Goal: Consume media (video, audio)

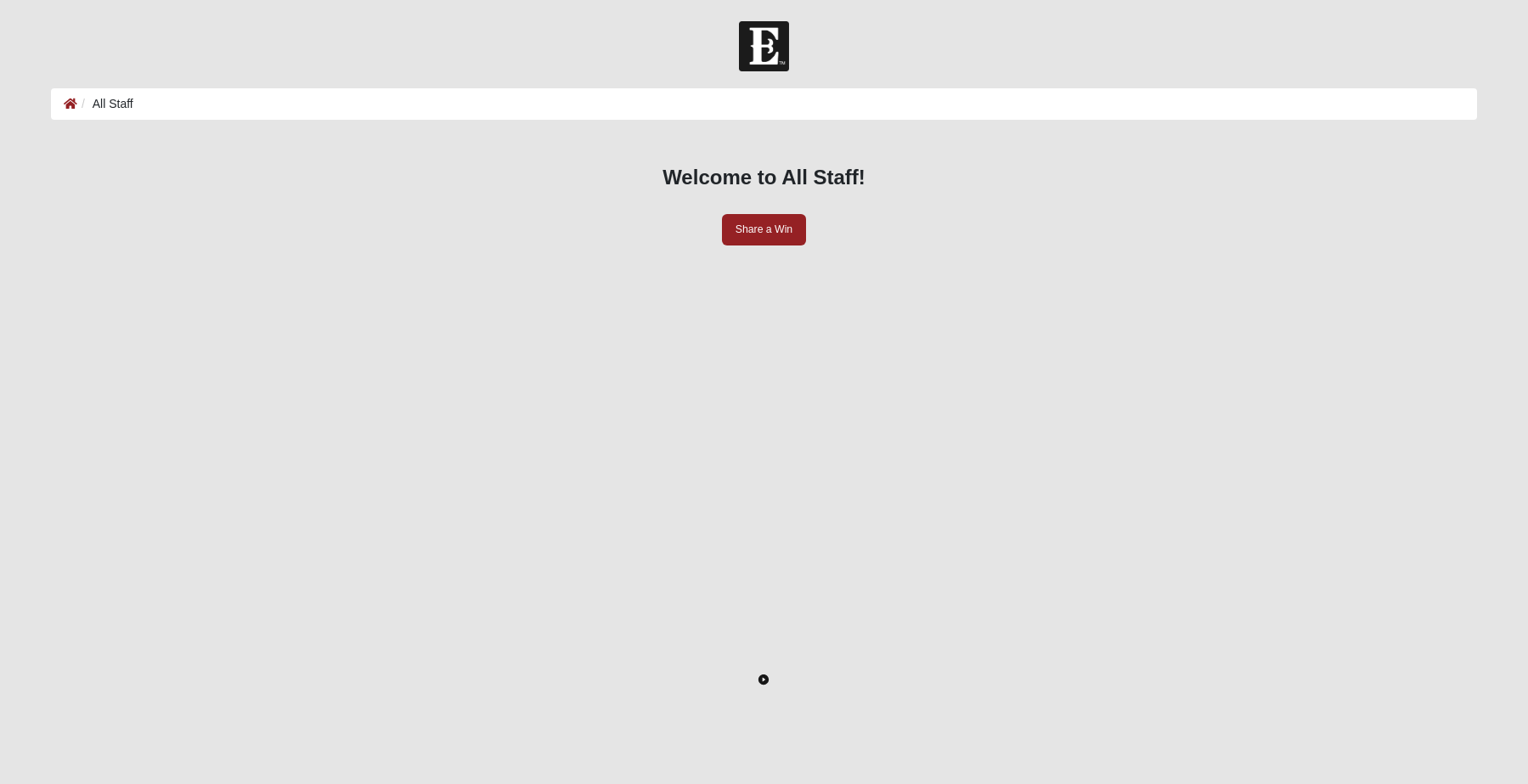
scroll to position [207, 0]
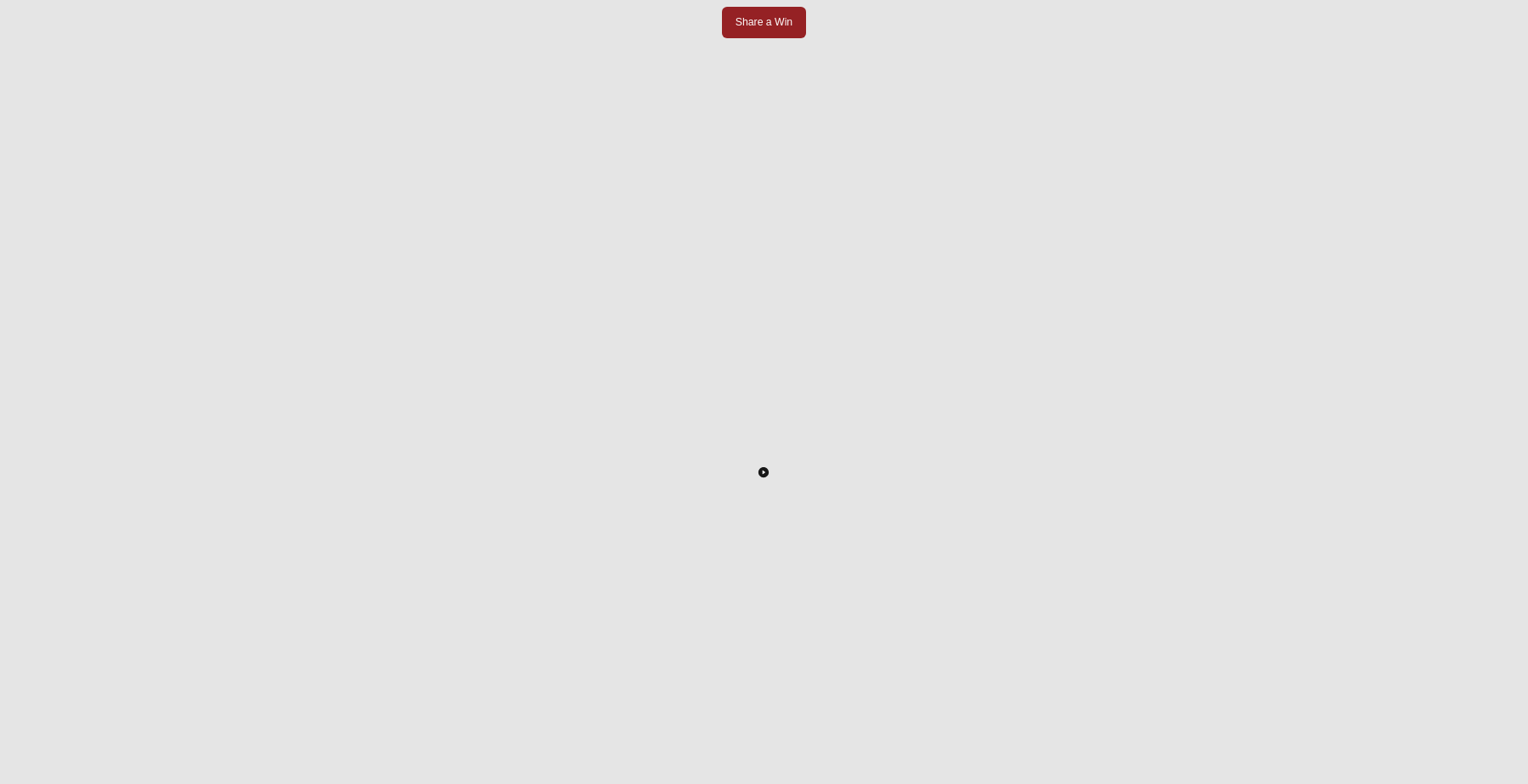
click at [769, 467] on icon "Toggle Play Pause" at bounding box center [764, 472] width 10 height 10
click at [166, 782] on div at bounding box center [764, 782] width 1401 height 0
click at [284, 562] on button "Toggle Play Pause" at bounding box center [764, 370] width 1401 height 784
drag, startPoint x: 172, startPoint y: 678, endPoint x: 236, endPoint y: 679, distance: 64.0
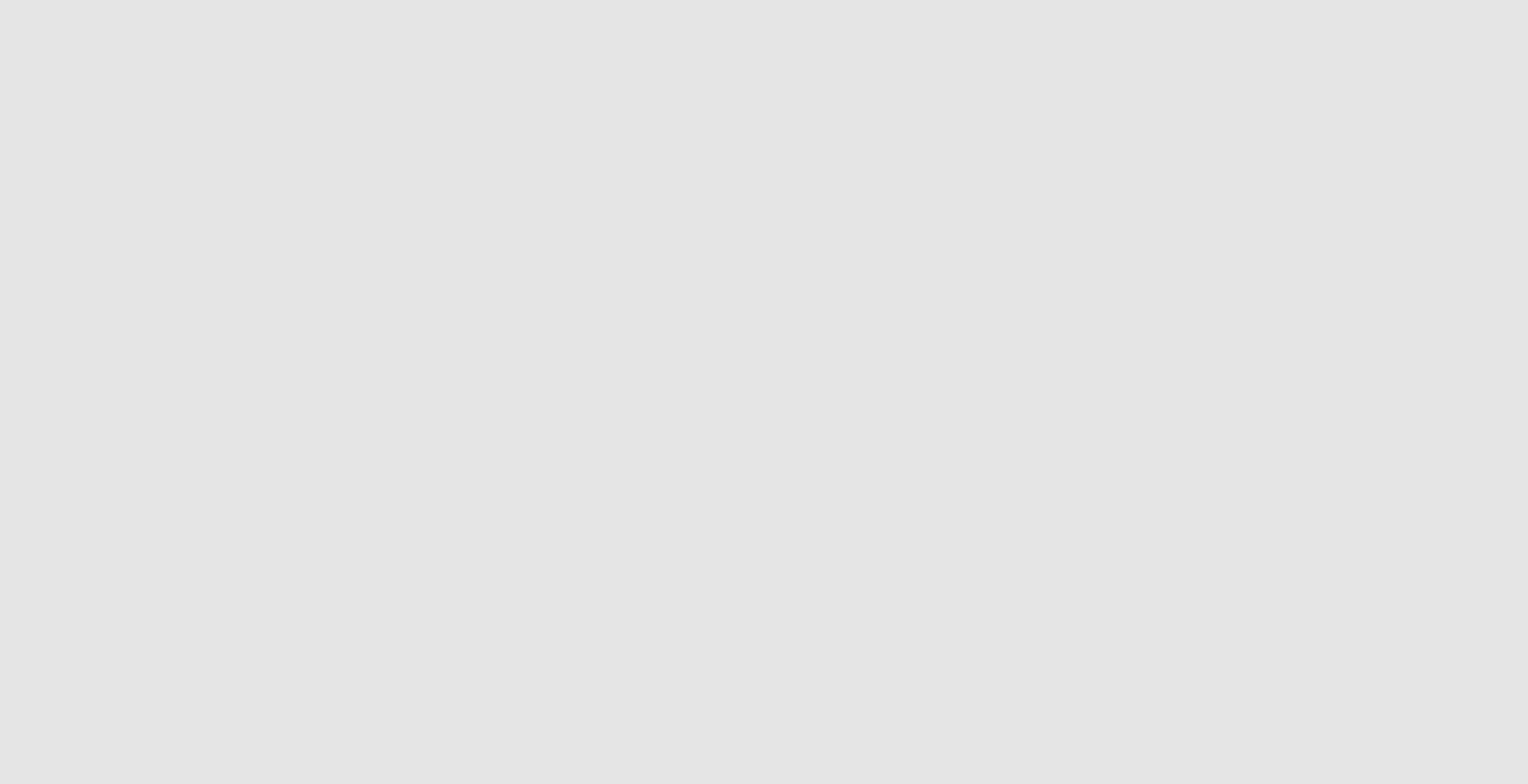
click at [223, 782] on div at bounding box center [223, 782] width 0 height 0
click at [259, 586] on button "Toggle Play Pause" at bounding box center [764, 370] width 1401 height 784
click at [78, 783] on icon "Play" at bounding box center [75, 795] width 7 height 12
click at [277, 782] on div at bounding box center [764, 782] width 1401 height 0
click at [322, 782] on div at bounding box center [764, 782] width 1401 height 0
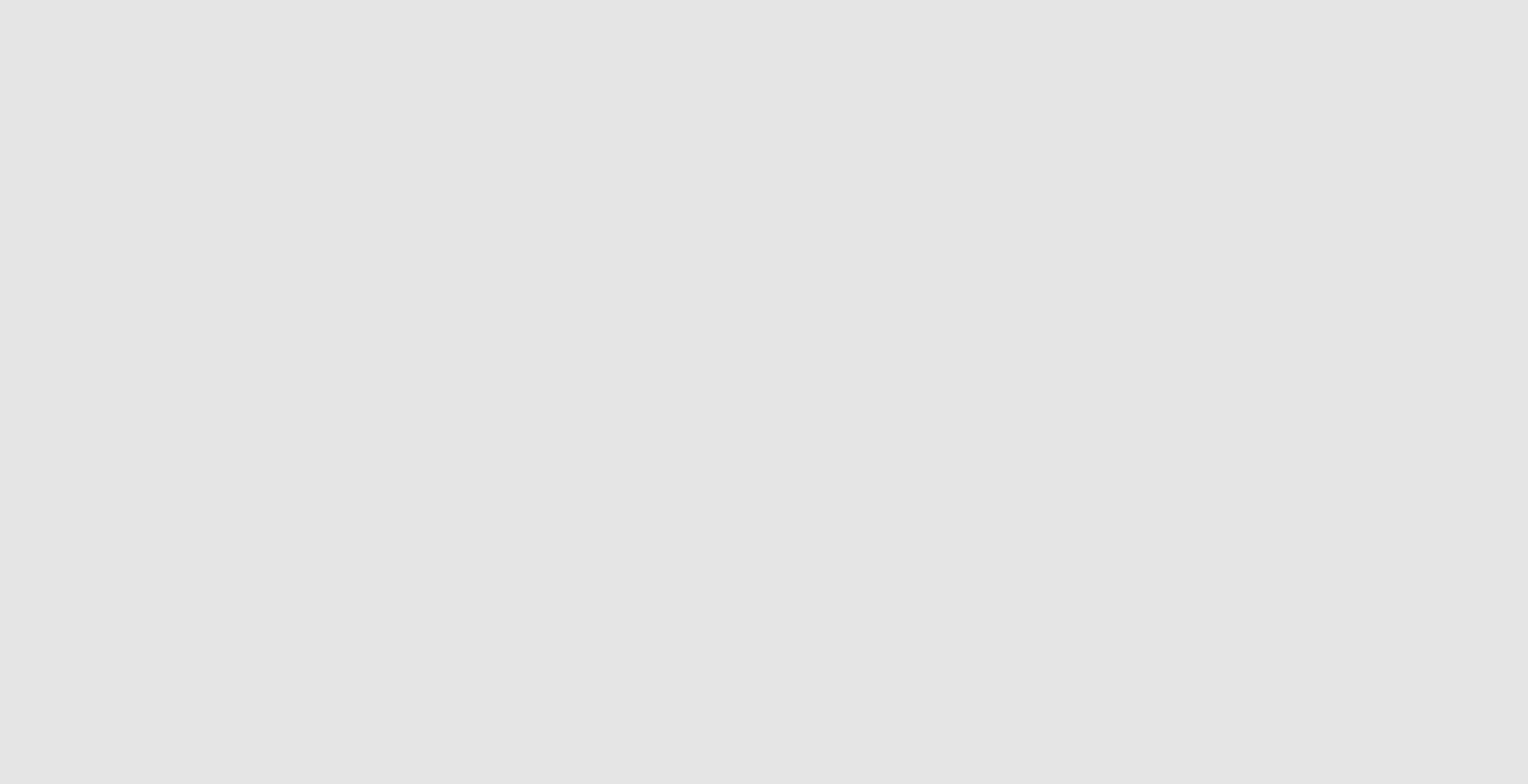
click at [387, 782] on div at bounding box center [764, 782] width 1401 height 0
click at [440, 782] on div at bounding box center [764, 782] width 1401 height 0
click at [508, 782] on div at bounding box center [764, 782] width 1401 height 0
click at [522, 782] on div at bounding box center [764, 782] width 1401 height 0
click at [536, 782] on div at bounding box center [764, 782] width 1401 height 0
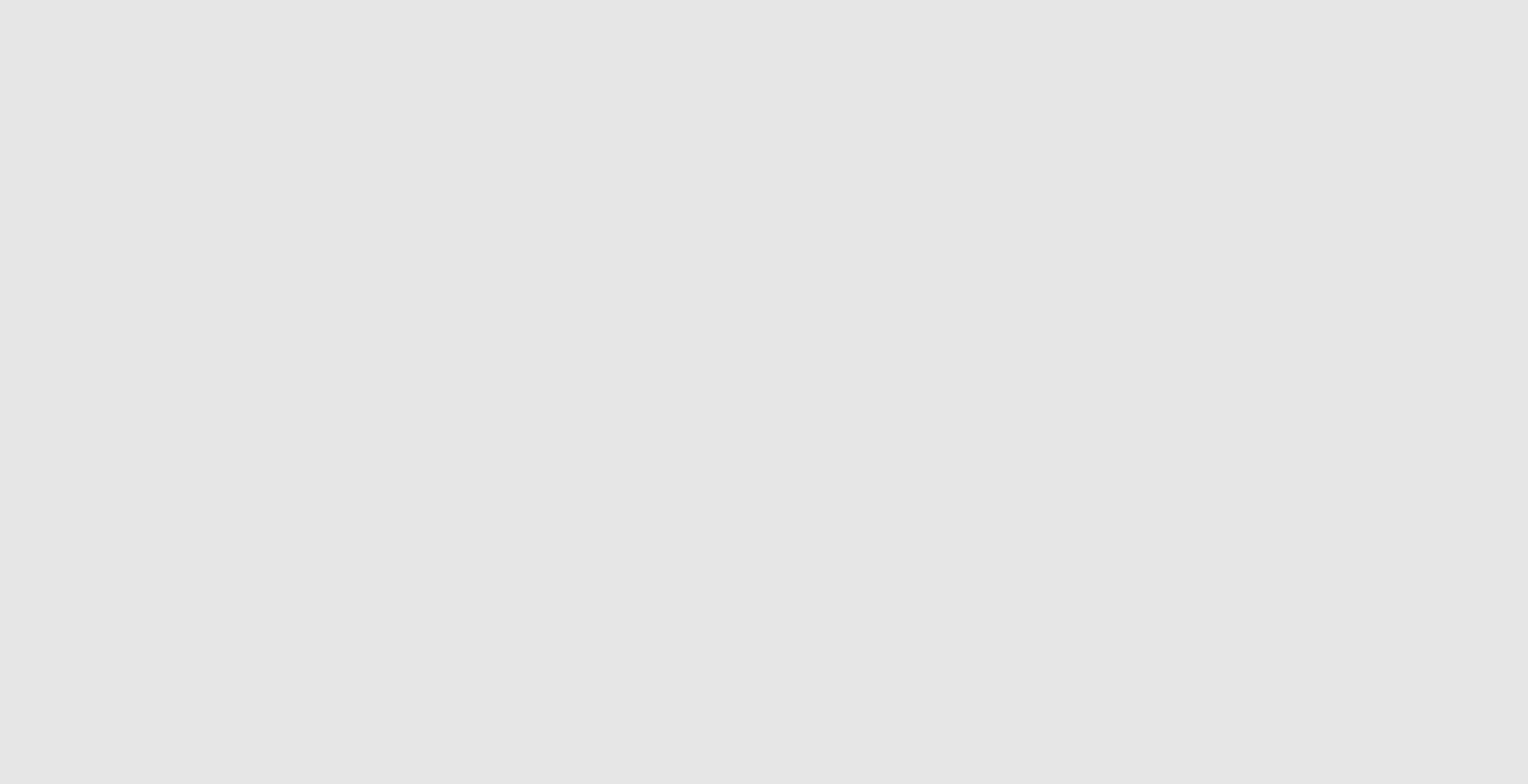
click at [533, 782] on div at bounding box center [533, 782] width 0 height 0
click at [545, 782] on div at bounding box center [545, 782] width 0 height 0
click at [564, 782] on div at bounding box center [564, 782] width 0 height 0
click at [576, 782] on div at bounding box center [576, 782] width 0 height 0
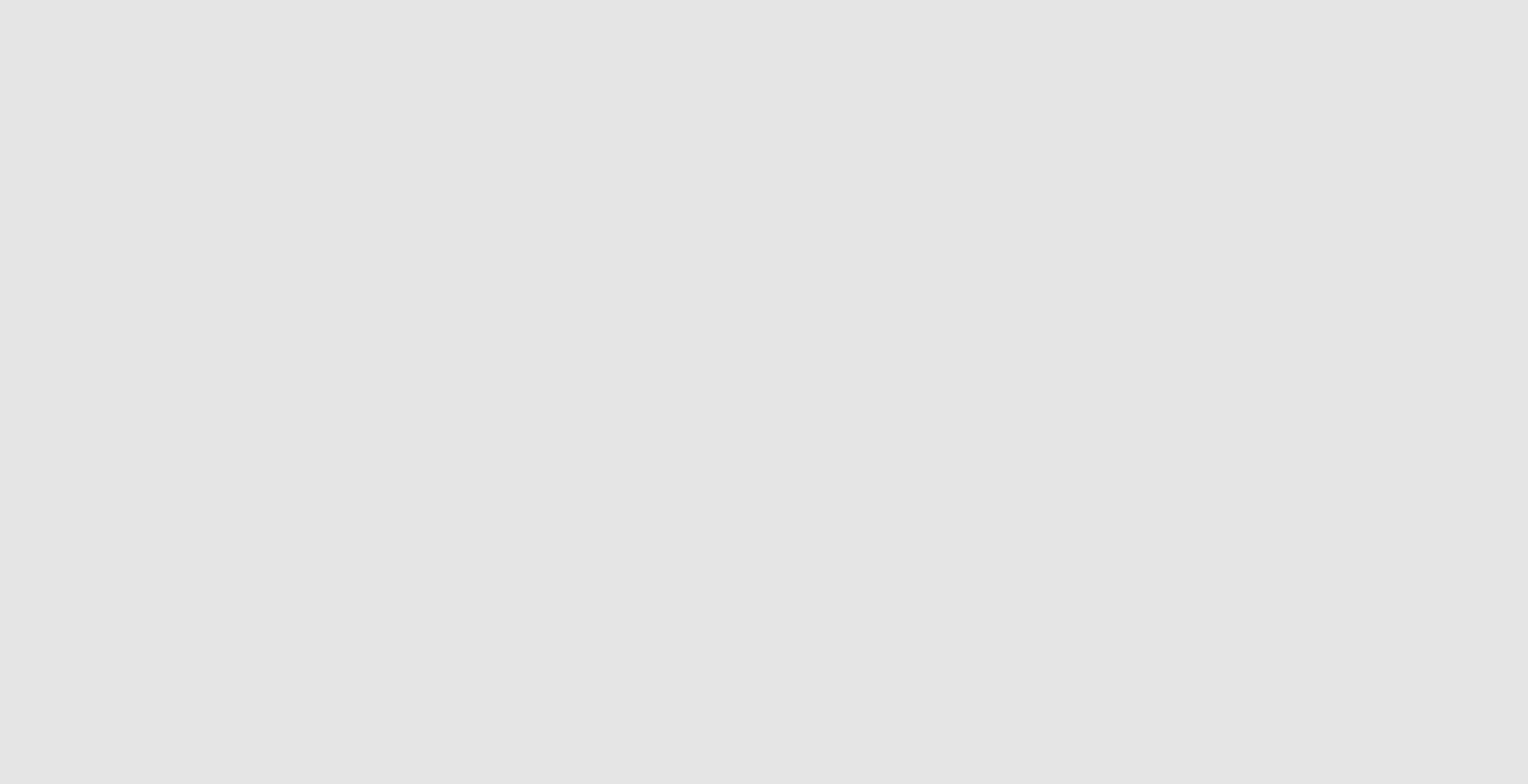
click at [585, 782] on div at bounding box center [585, 782] width 0 height 0
click at [592, 782] on div at bounding box center [592, 782] width 0 height 0
click at [606, 782] on div at bounding box center [606, 782] width 0 height 0
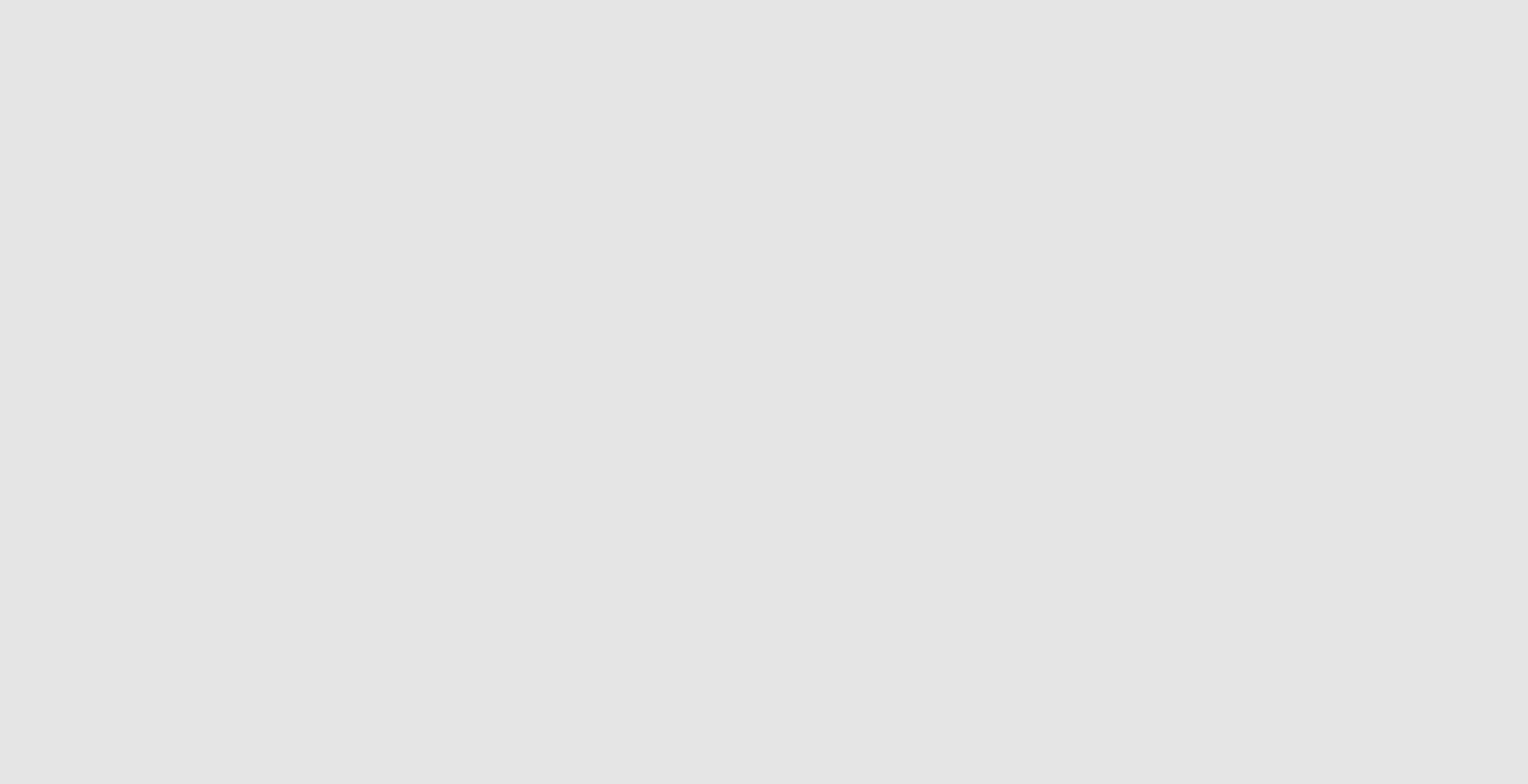
click at [616, 782] on div at bounding box center [616, 782] width 0 height 0
click at [656, 782] on div at bounding box center [764, 782] width 1401 height 0
click at [643, 782] on div at bounding box center [643, 782] width 0 height 0
click at [685, 782] on div at bounding box center [764, 782] width 1401 height 0
click at [672, 782] on div at bounding box center [672, 782] width 0 height 0
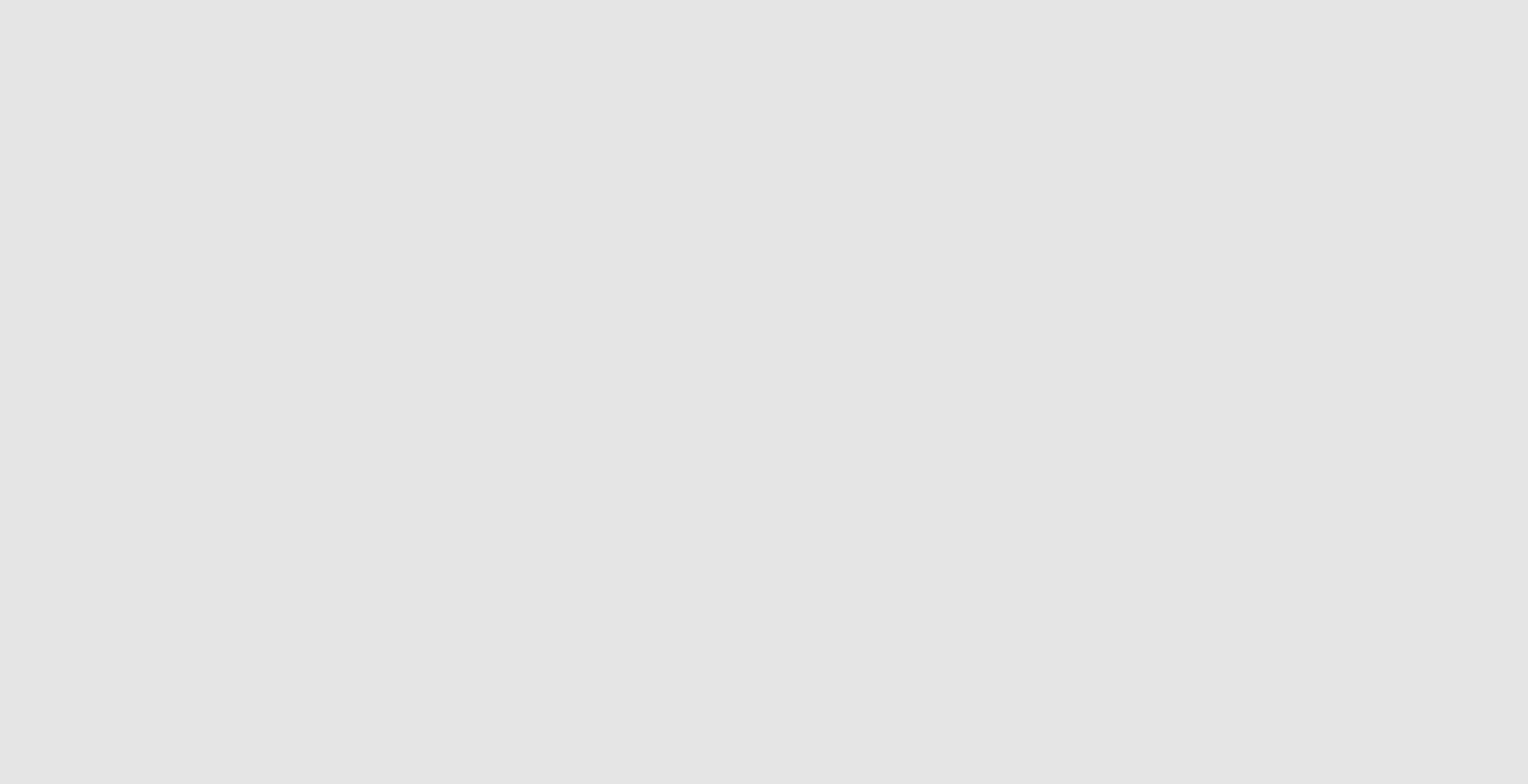
click at [711, 782] on div at bounding box center [764, 782] width 1401 height 0
click at [697, 782] on div at bounding box center [697, 782] width 0 height 0
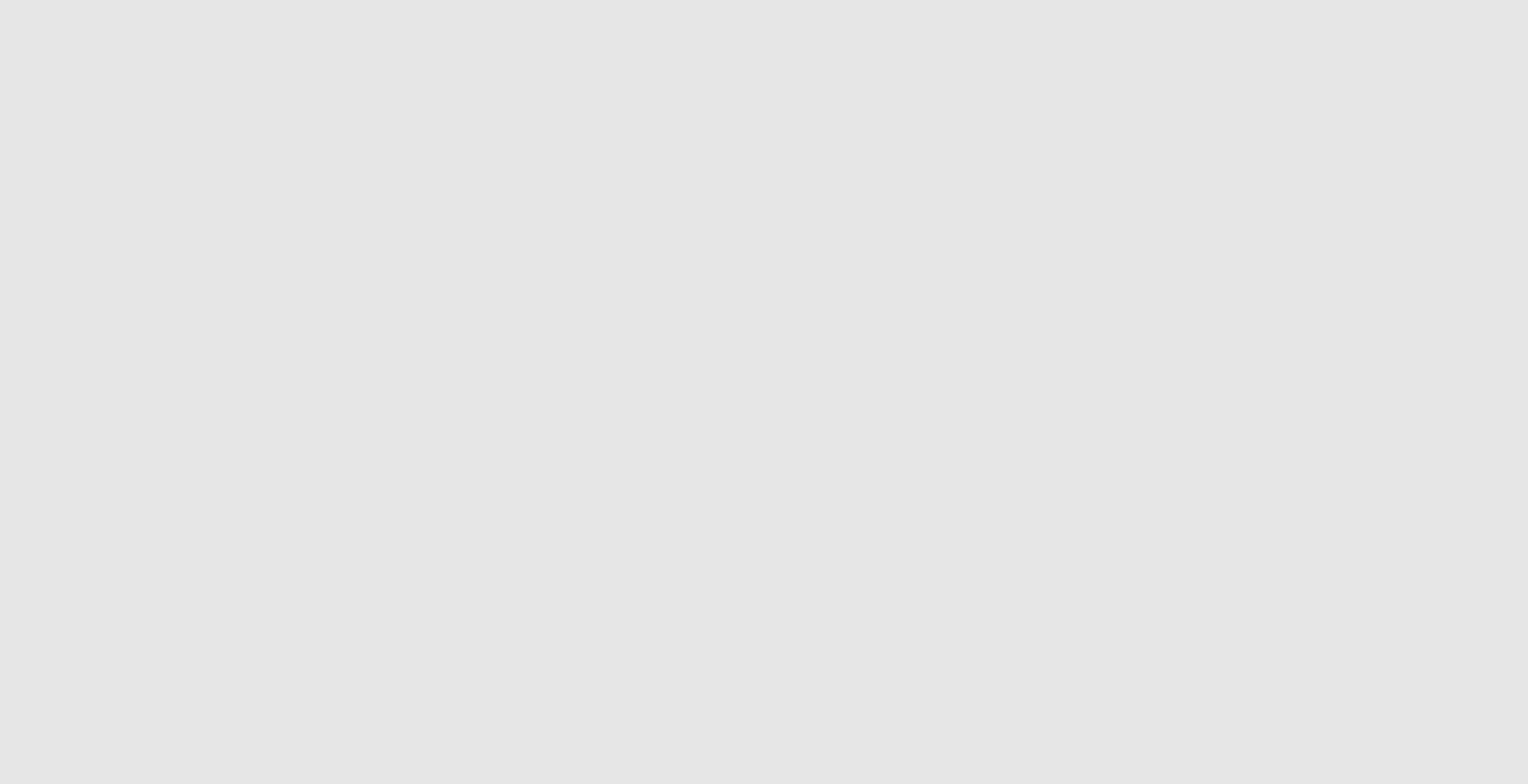
click at [103, 783] on icon "button" at bounding box center [97, 789] width 12 height 12
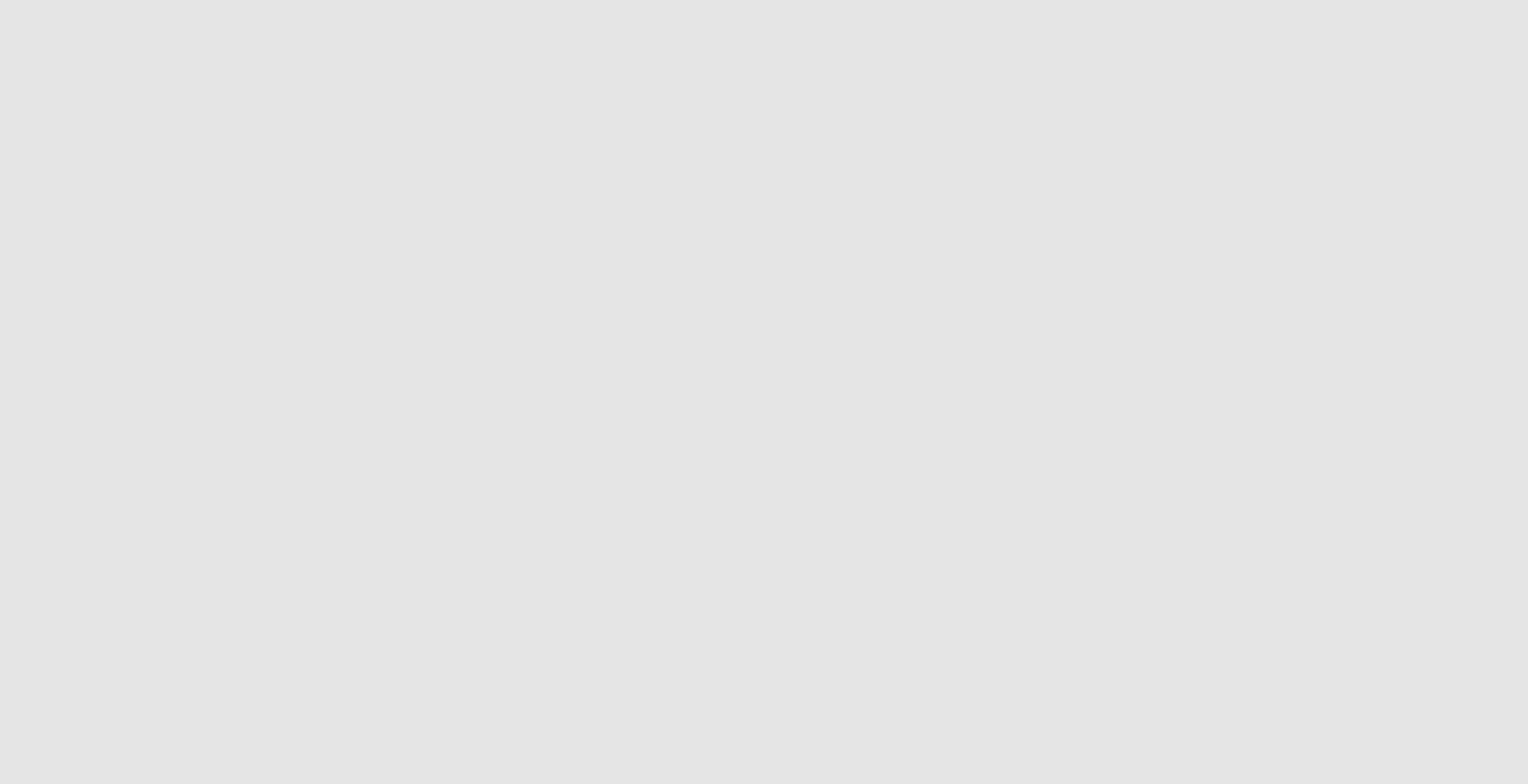
click at [81, 783] on icon "Pause" at bounding box center [75, 795] width 12 height 12
click at [1013, 226] on button "Toggle Play Pause" at bounding box center [764, 370] width 1401 height 784
click at [81, 783] on icon "Pause" at bounding box center [75, 795] width 12 height 12
